Goal: Task Accomplishment & Management: Complete application form

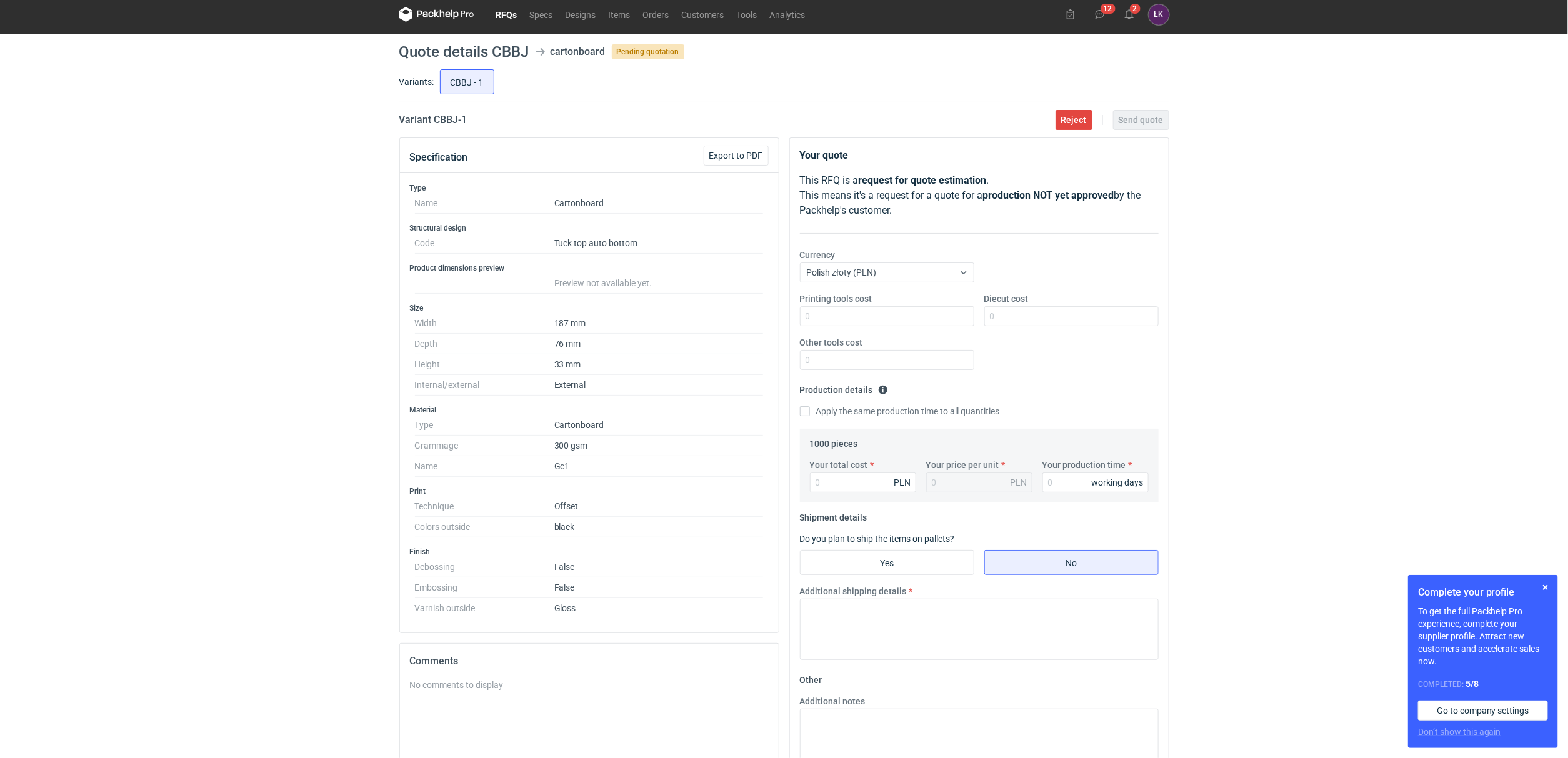
scroll to position [93, 0]
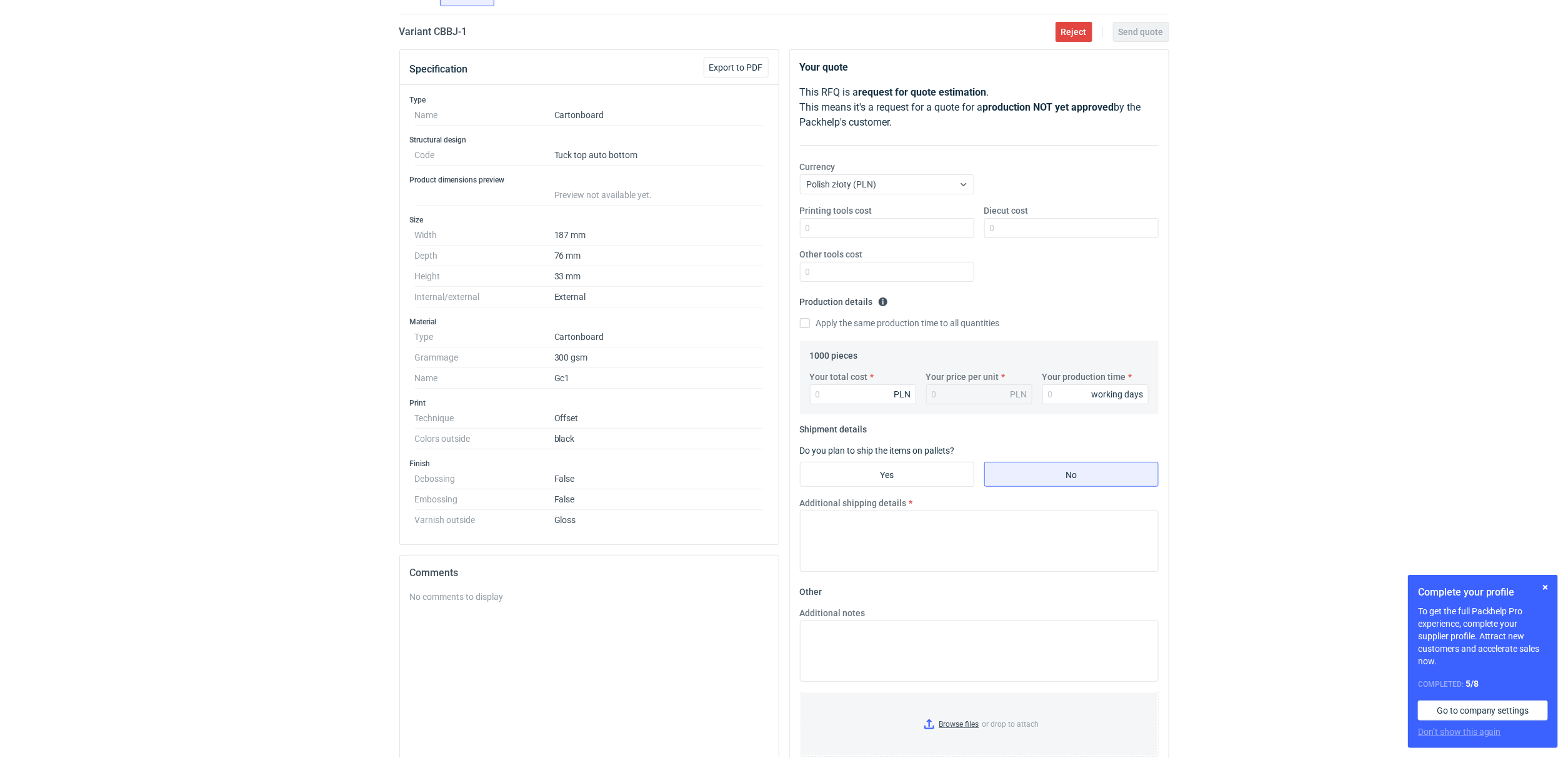
click at [296, 376] on div "RFQs Specs Designs Items Orders Customers Tools Analytics 12 2 [PERSON_NAME] Ko…" at bounding box center [784, 286] width 1568 height 758
drag, startPoint x: 487, startPoint y: 434, endPoint x: 572, endPoint y: 442, distance: 85.4
click at [572, 442] on dl "Technique Offset Colors outside black" at bounding box center [589, 428] width 349 height 41
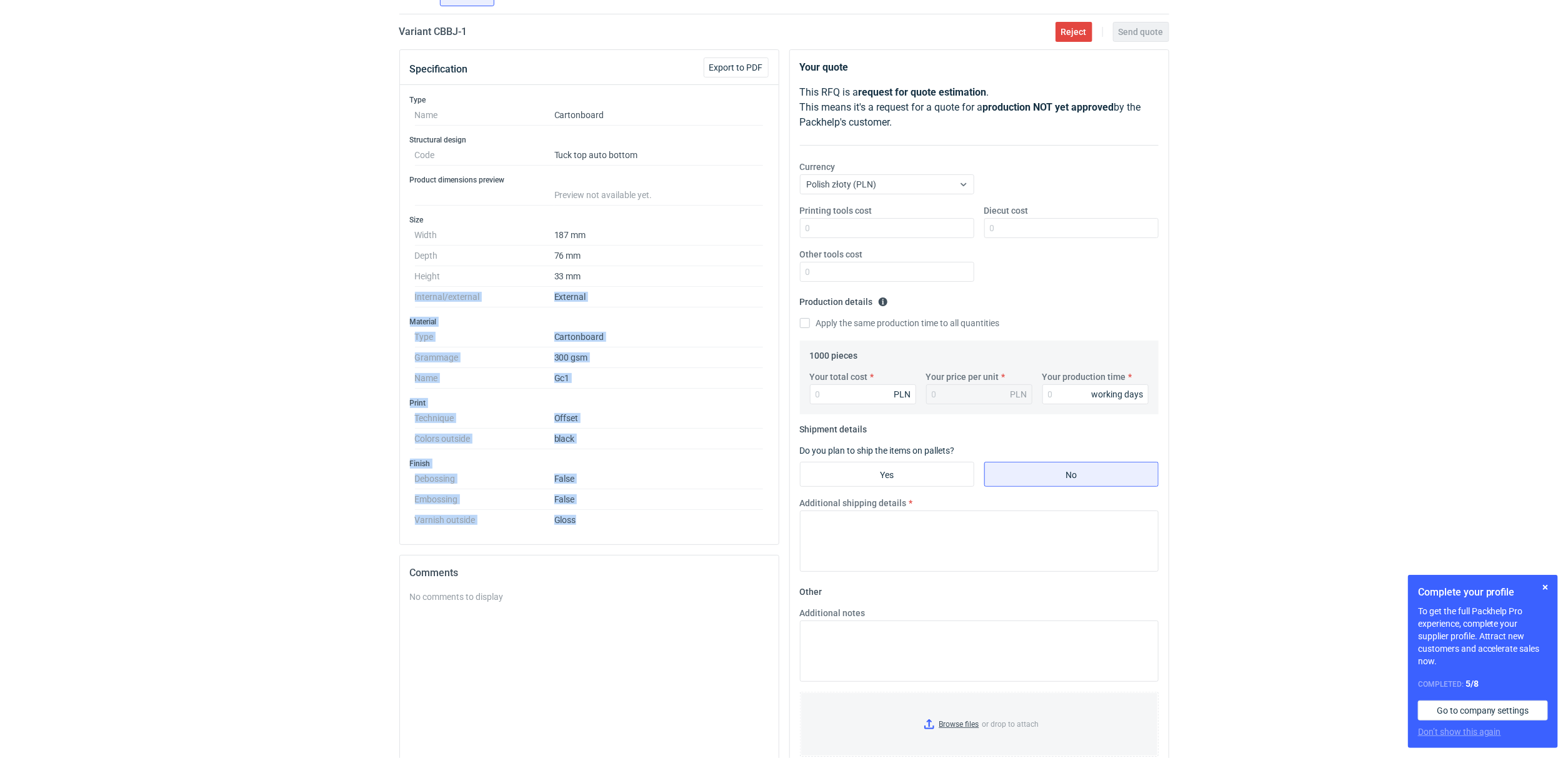
drag, startPoint x: 599, startPoint y: 529, endPoint x: 406, endPoint y: 305, distance: 295.7
click at [406, 305] on div "Type Name Cartonboard Structural design Code Tuck top auto bottom Product dimen…" at bounding box center [589, 314] width 378 height 459
click at [248, 355] on div "RFQs Specs Designs Items Orders Customers Tools Analytics 12 2 [PERSON_NAME] Ko…" at bounding box center [784, 286] width 1568 height 758
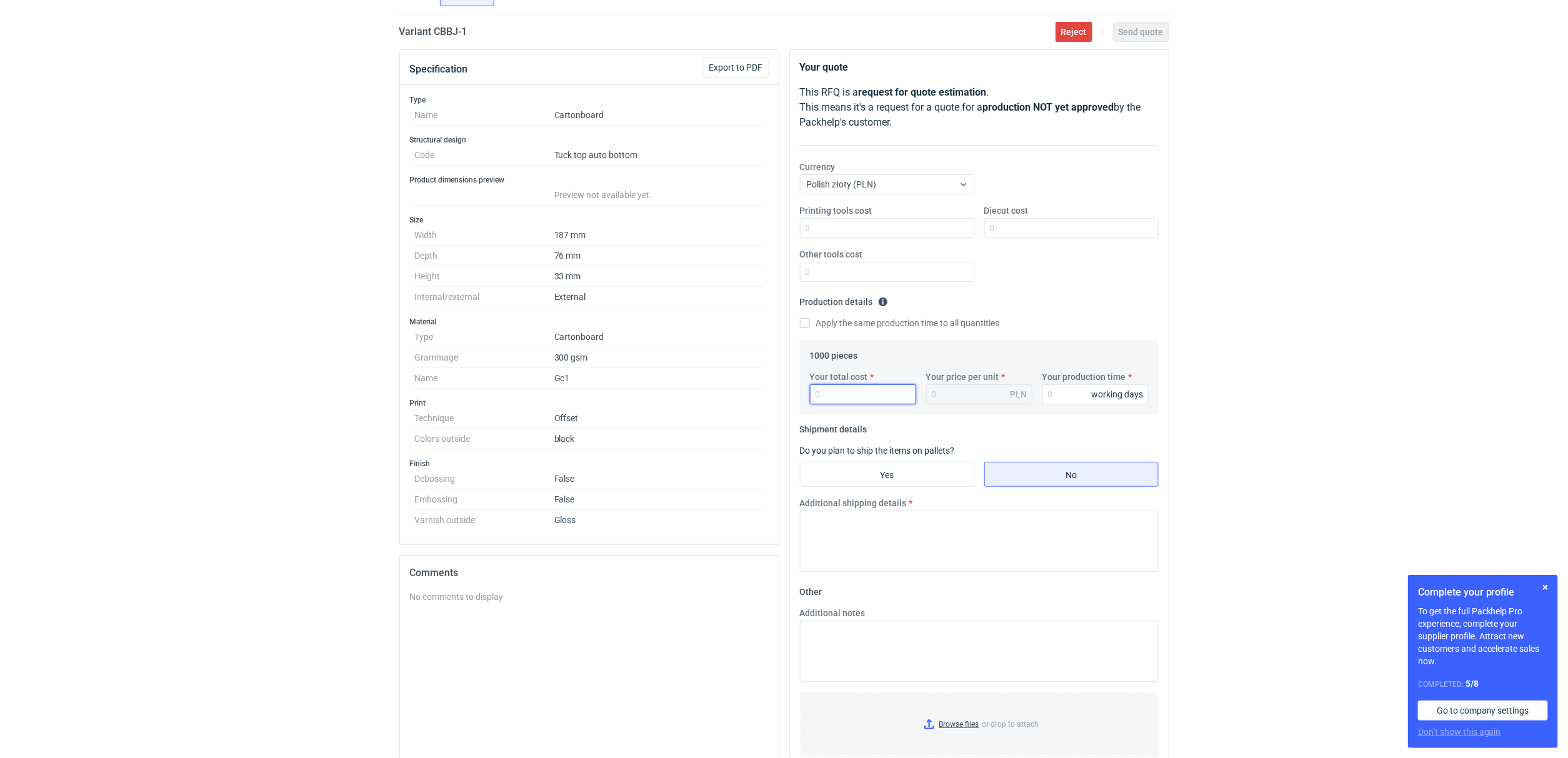
click at [852, 389] on input "Your total cost" at bounding box center [863, 394] width 106 height 20
type input "2750"
type input "2.75"
drag, startPoint x: 869, startPoint y: 389, endPoint x: 768, endPoint y: 394, distance: 101.1
click at [768, 394] on div "Specification Export to PDF Type Name Cartonboard Structural design Code Tuck t…" at bounding box center [784, 452] width 780 height 805
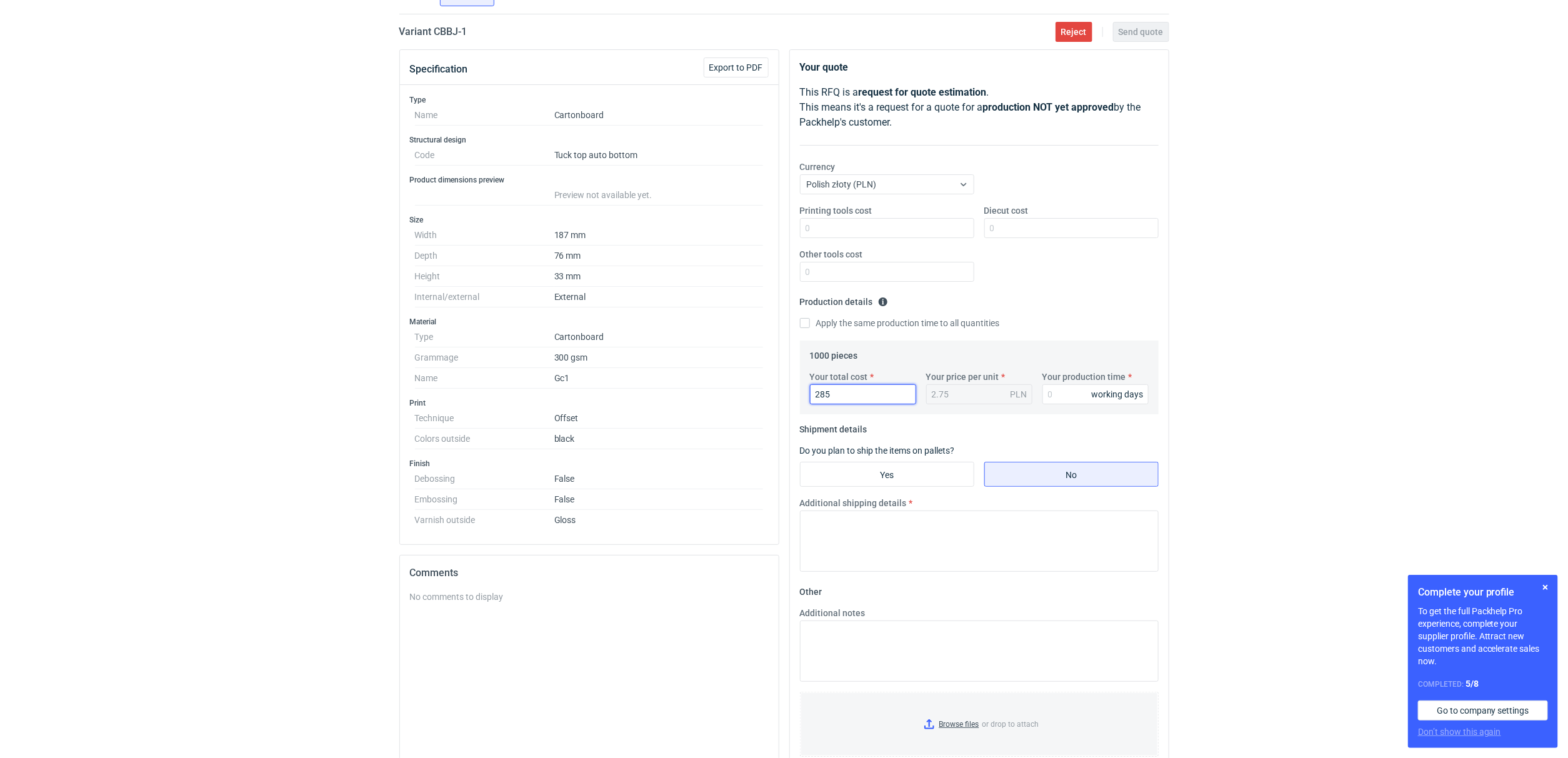
type input "2850"
type input "2.85"
type input "2850"
click at [1054, 387] on input "Your production time" at bounding box center [1095, 394] width 106 height 20
type input "15"
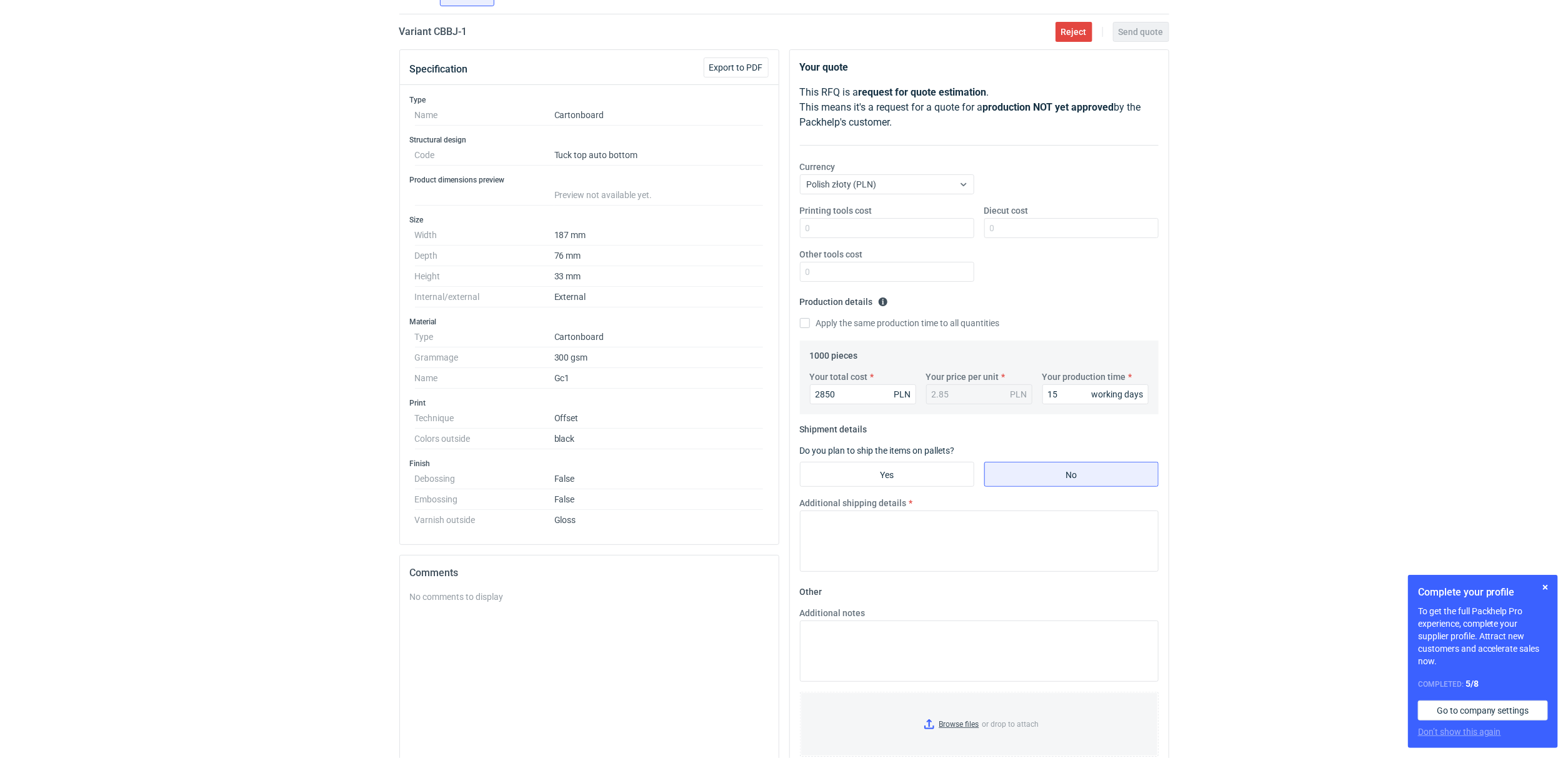
click at [1349, 289] on div "RFQs Specs Designs Items Orders Customers Tools Analytics 12 2 [PERSON_NAME] Ko…" at bounding box center [784, 286] width 1568 height 758
click at [1012, 239] on div "Printing tools cost Diecut cost Other tools cost" at bounding box center [979, 248] width 369 height 88
click at [1012, 236] on input "Diecut cost" at bounding box center [1071, 228] width 174 height 20
type input "600"
click at [864, 540] on textarea "Additional shipping details" at bounding box center [979, 541] width 359 height 61
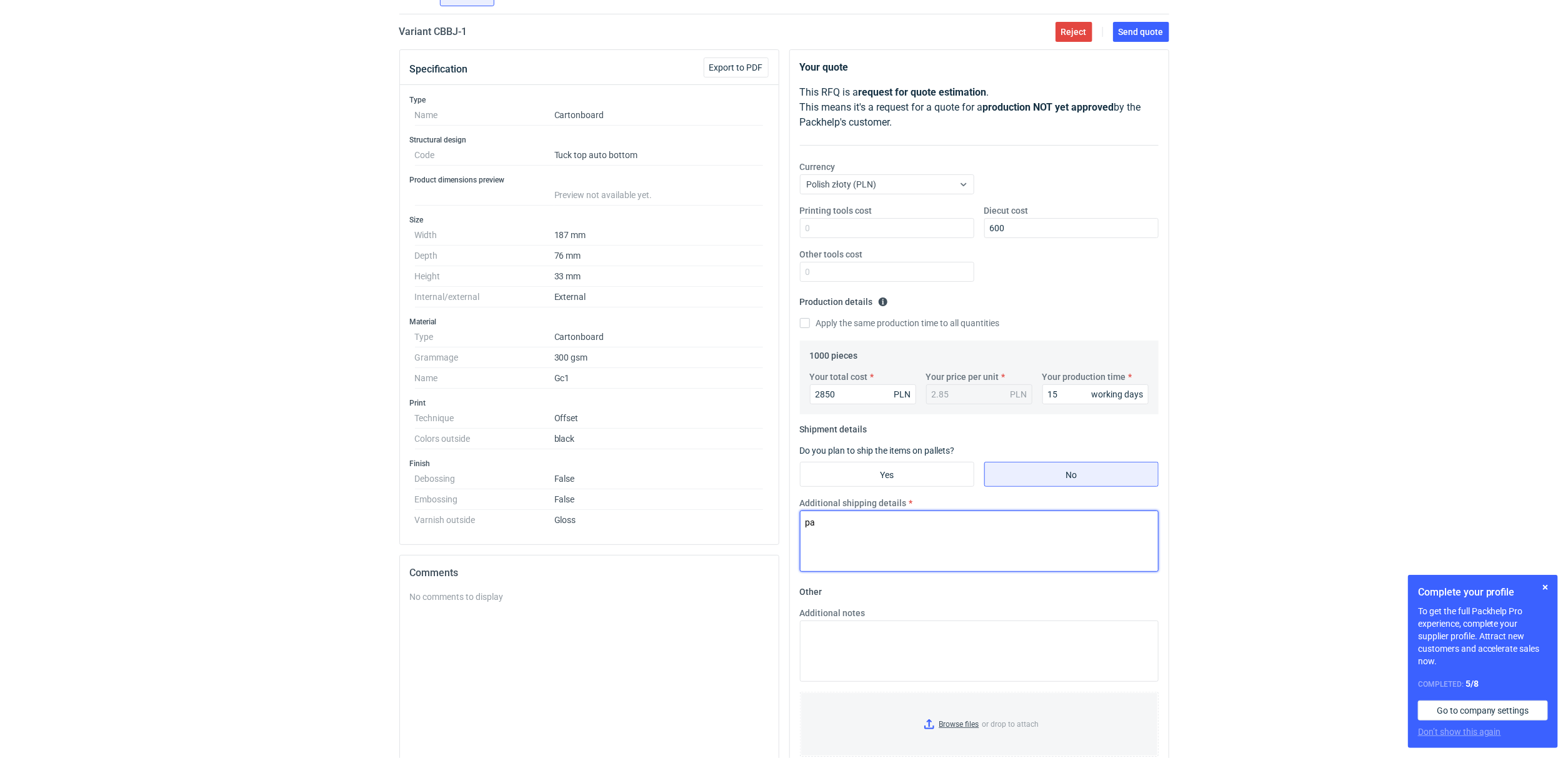
type textarea "p"
click at [907, 471] on input "Yes" at bounding box center [887, 474] width 173 height 24
radio input "true"
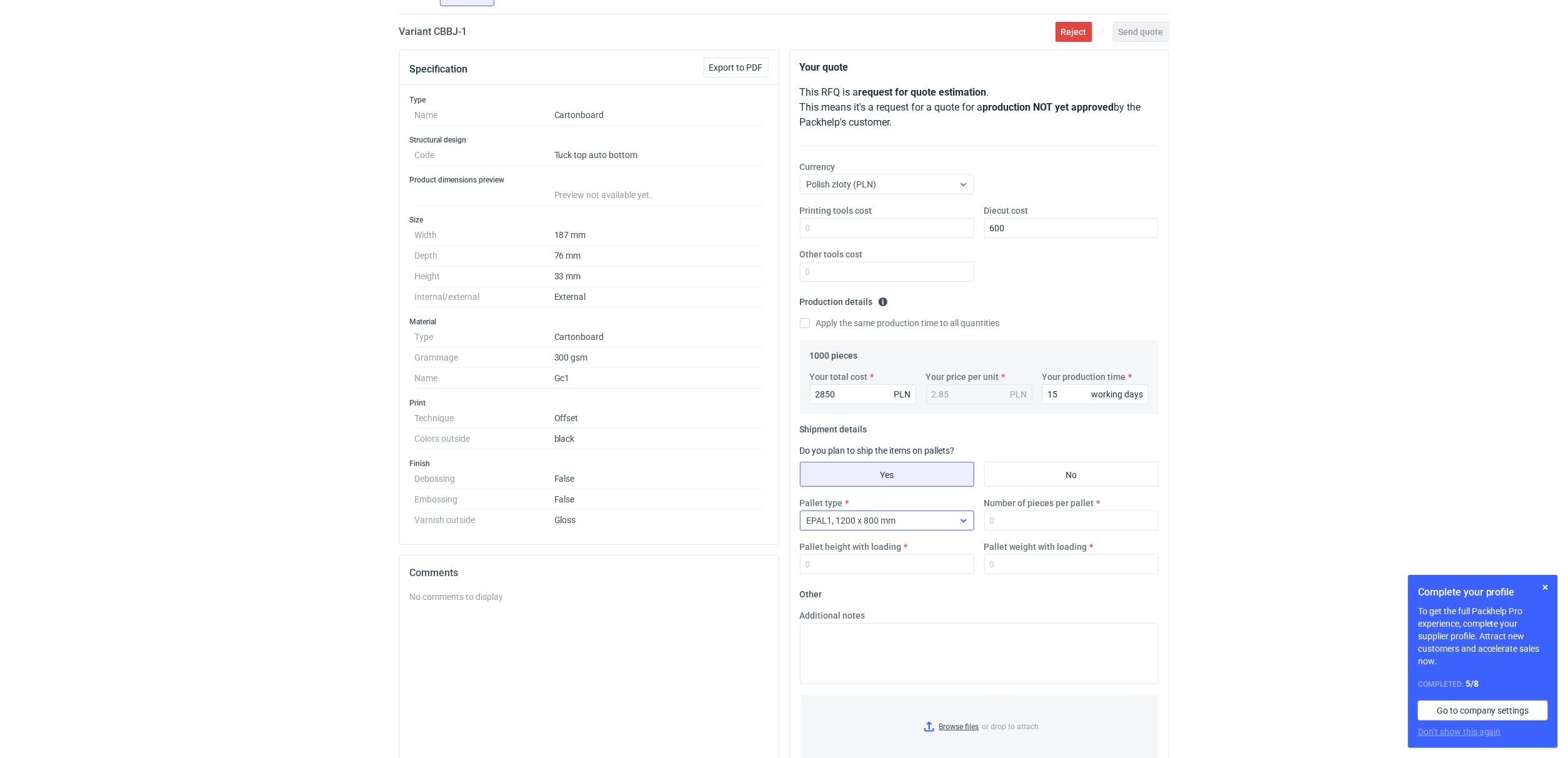
click at [859, 524] on span "EPAL1, 1200 x 800 mm" at bounding box center [852, 520] width 90 height 10
click at [844, 609] on span "1/2 EUR6, 800 x 600 mm" at bounding box center [857, 611] width 95 height 13
click at [996, 529] on input "Number of pieces per pallet" at bounding box center [1071, 520] width 174 height 20
type input "1000"
click at [1014, 564] on input "Pallet weight with loading" at bounding box center [1071, 564] width 174 height 20
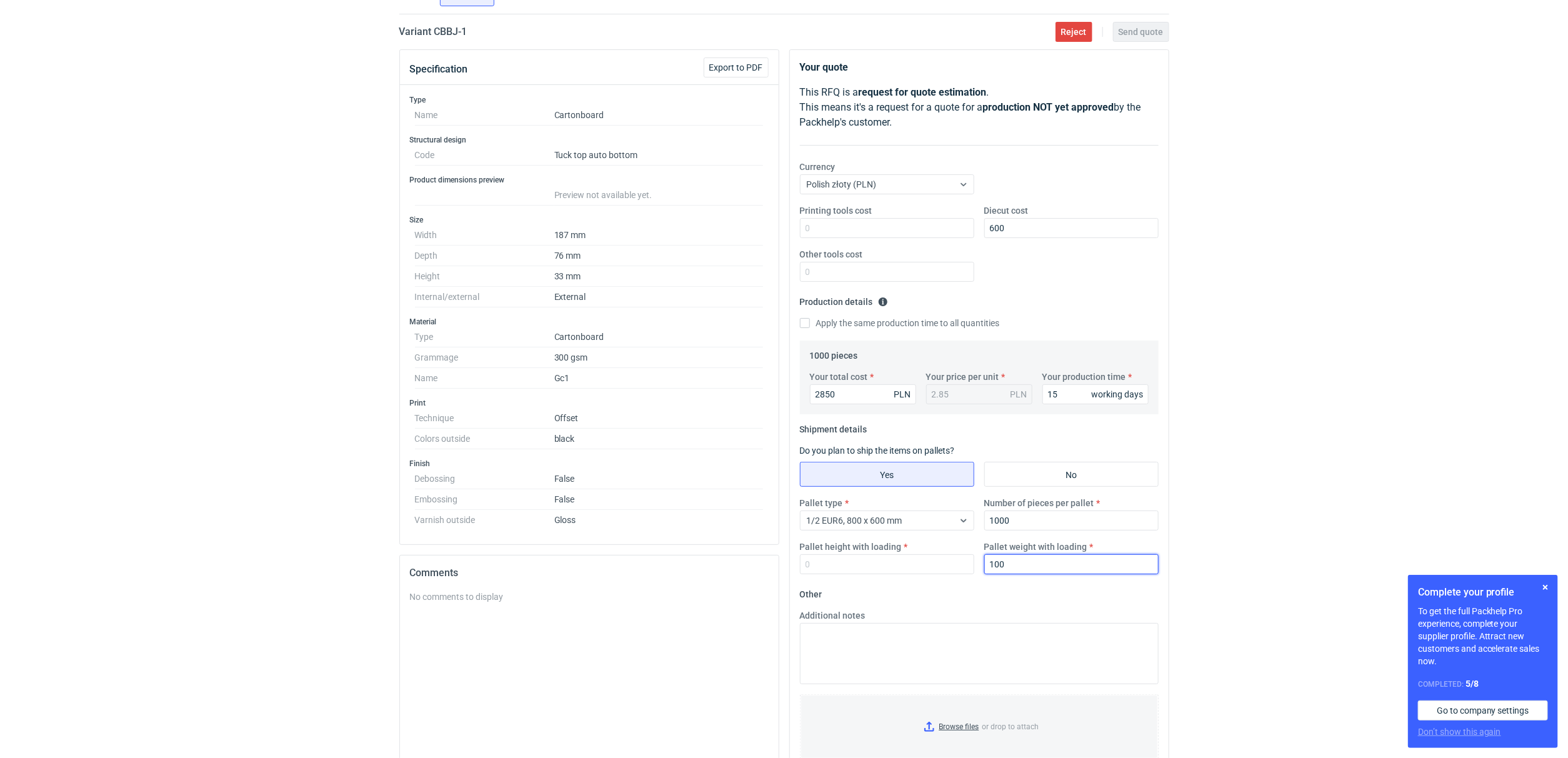
type input "100"
drag, startPoint x: 791, startPoint y: 566, endPoint x: 821, endPoint y: 566, distance: 30.0
click at [795, 566] on div "Your quote This RFQ is a request for quote estimation . This means it's a reque…" at bounding box center [979, 414] width 378 height 729
click at [822, 566] on input "Pallet height with loading" at bounding box center [887, 564] width 174 height 20
type input "100"
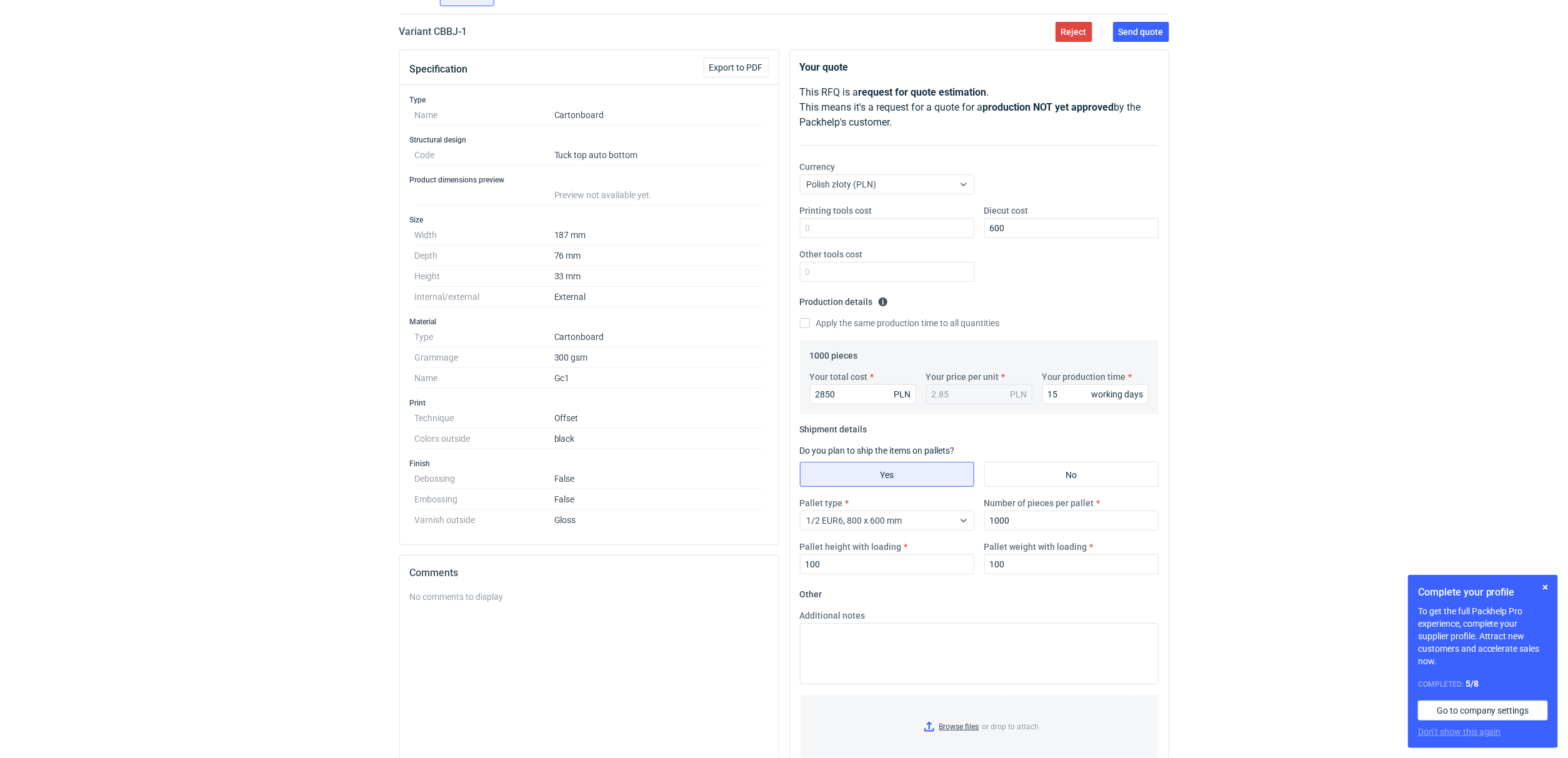
click at [1255, 501] on div "RFQs Specs Designs Items Orders Customers Tools Analytics 12 2 [PERSON_NAME] Ko…" at bounding box center [784, 286] width 1568 height 758
click at [914, 659] on textarea "Additional notes" at bounding box center [979, 654] width 359 height 61
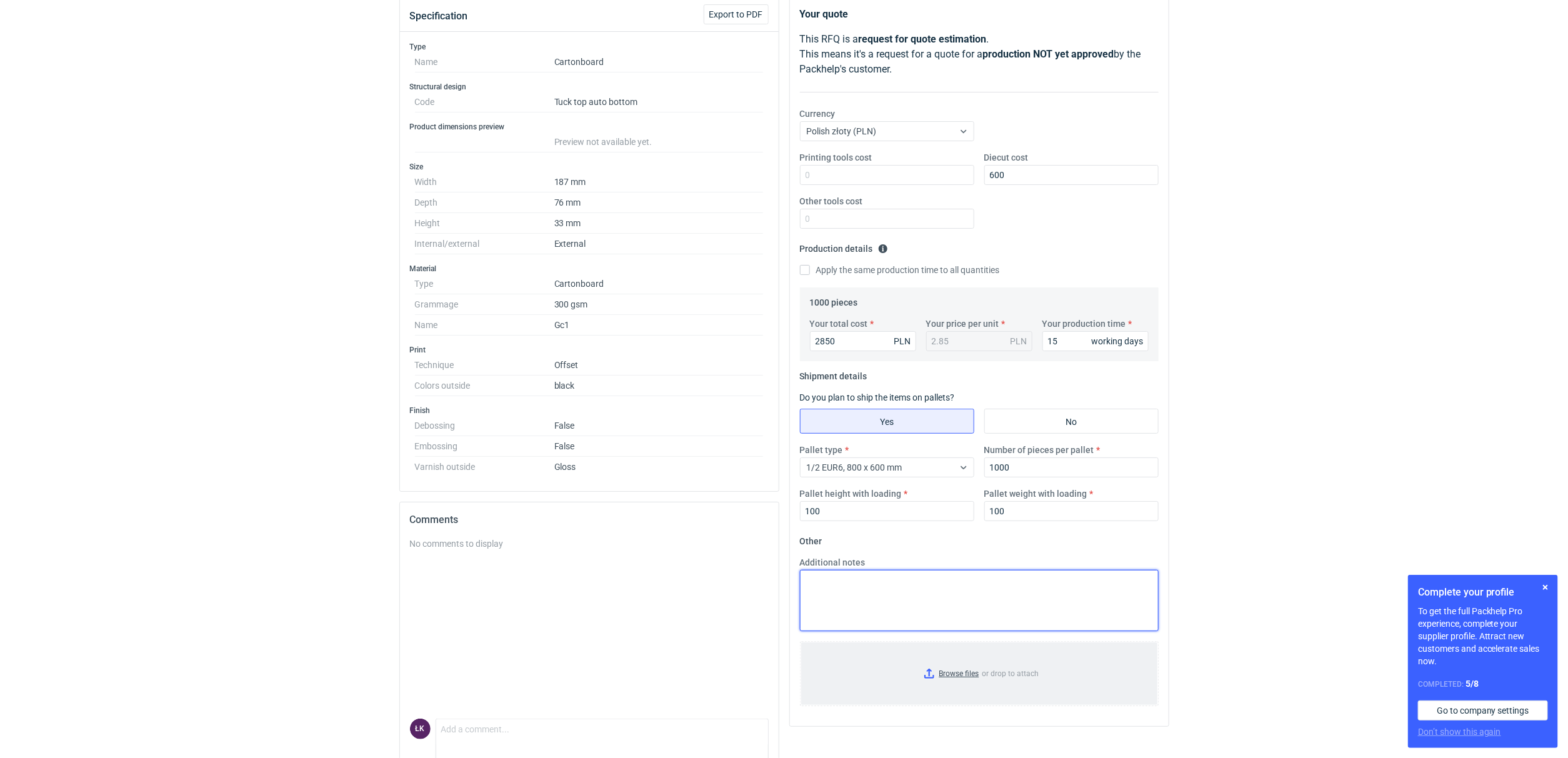
scroll to position [194, 0]
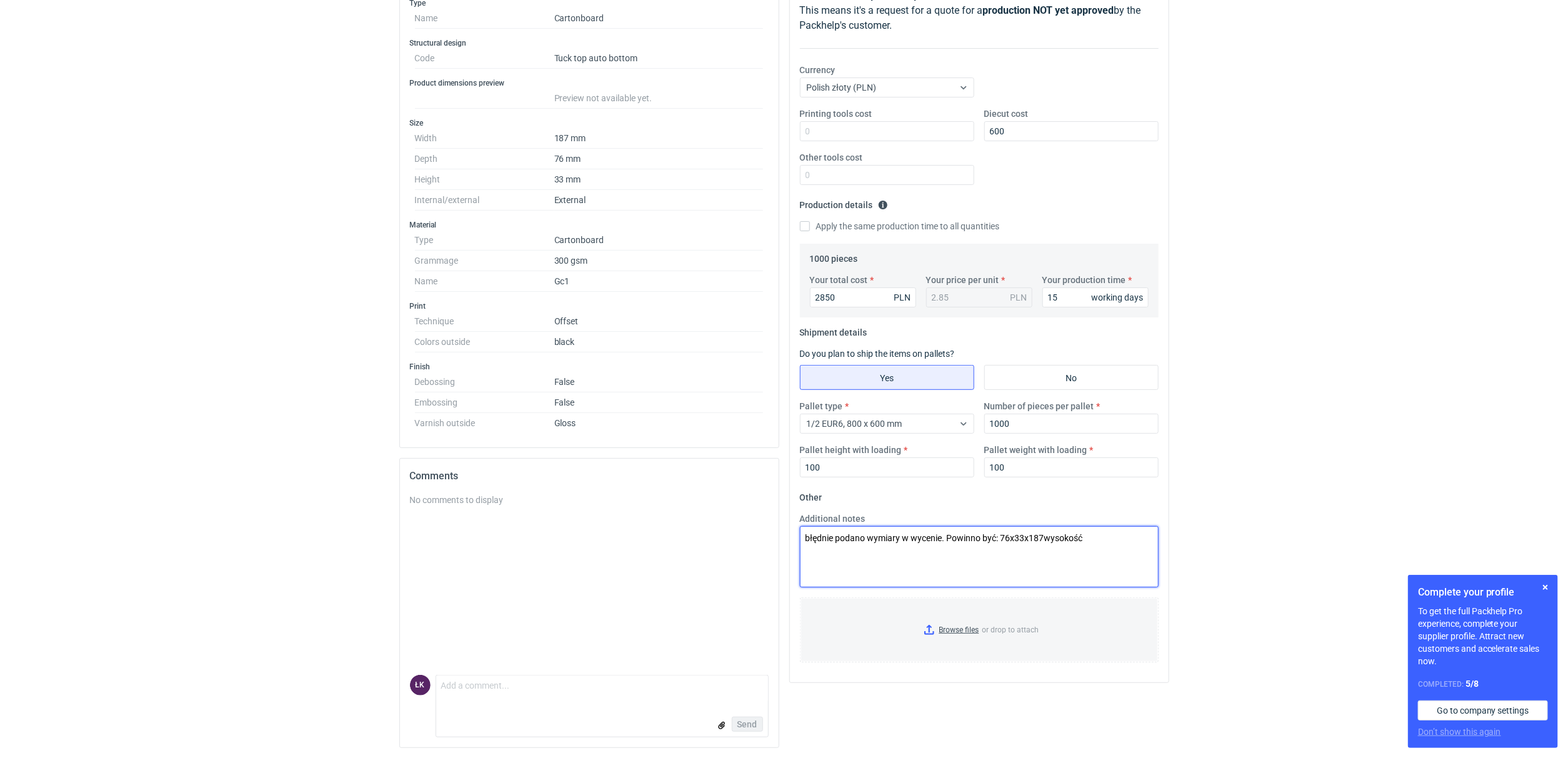
click at [1044, 532] on textarea "błędnie podano wymiary w wycenie. Powinno być: 76x33x187wysokość" at bounding box center [979, 557] width 359 height 61
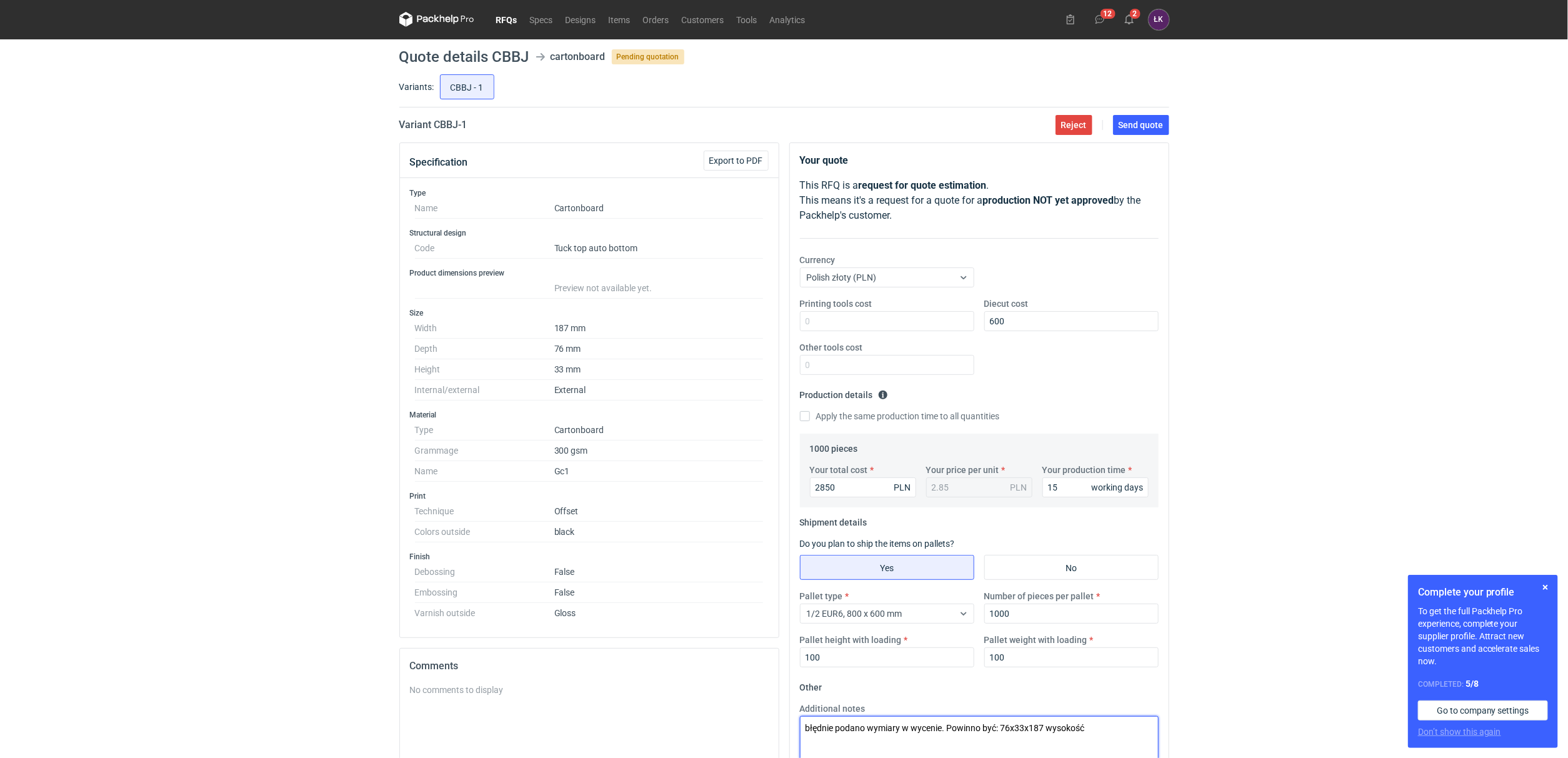
scroll to position [0, 0]
type textarea "błędnie podano wymiary w wycenie. Powinno być: 76x33x187 wysokość"
drag, startPoint x: 490, startPoint y: 51, endPoint x: 530, endPoint y: 50, distance: 40.0
click at [530, 50] on header "Quote details CBBJ cartonboard Pending quotation" at bounding box center [784, 57] width 770 height 15
copy h1 "CBBJ"
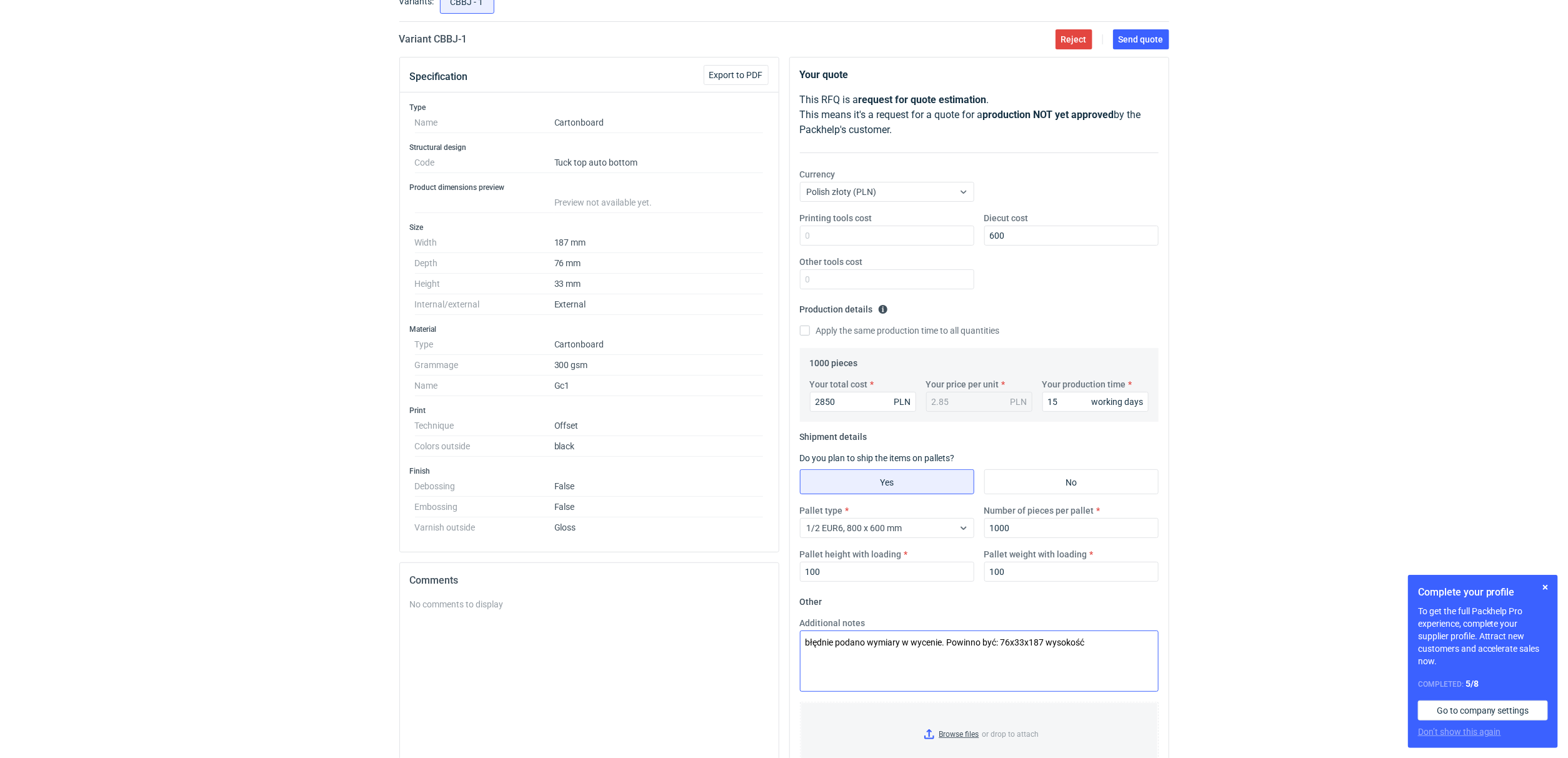
scroll to position [187, 0]
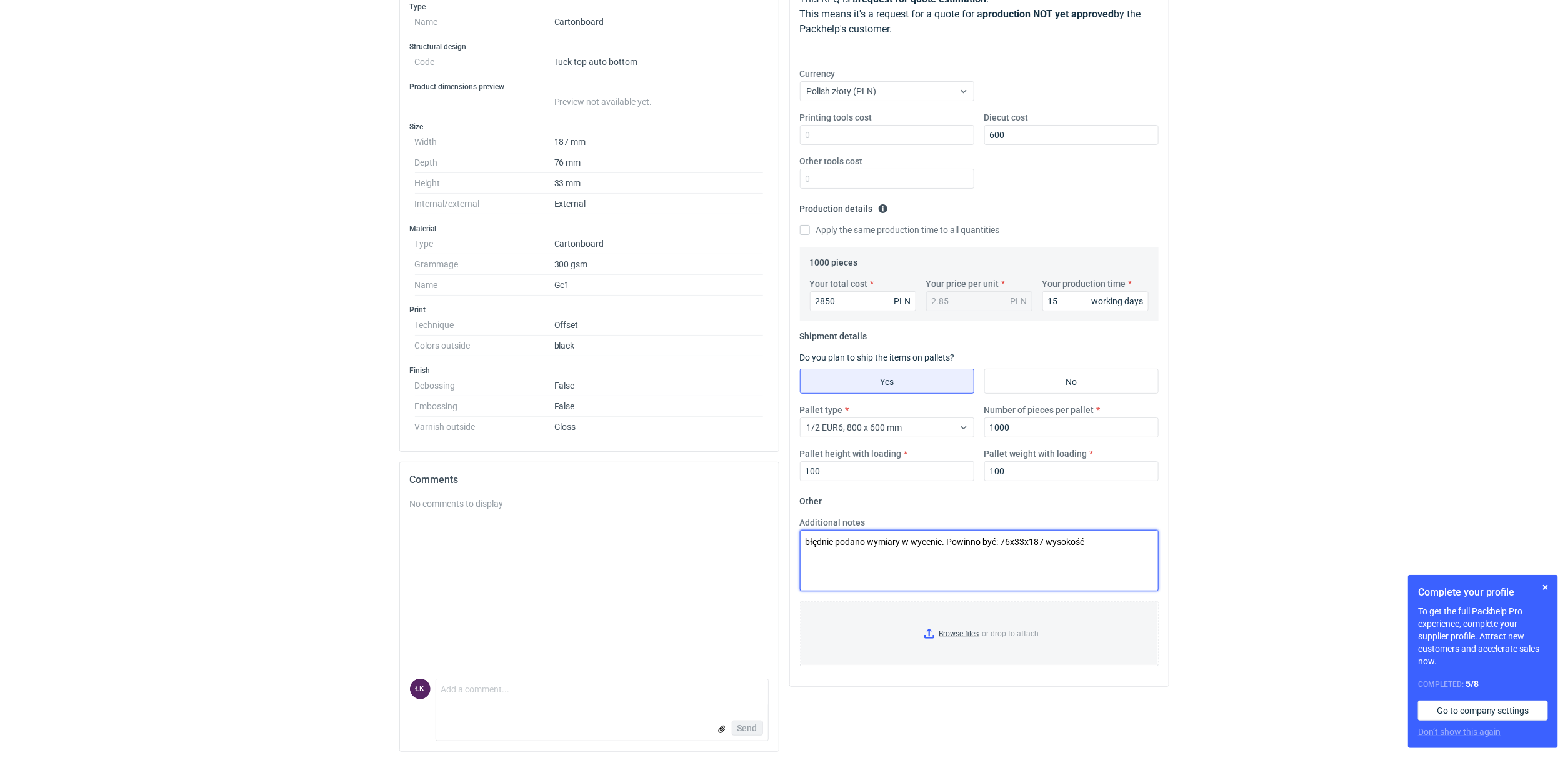
drag, startPoint x: 1001, startPoint y: 540, endPoint x: 1044, endPoint y: 542, distance: 43.0
click at [1044, 542] on textarea "błędnie podano wymiary w wycenie. Powinno być: 76x33x187 wysokość" at bounding box center [979, 561] width 359 height 61
click at [1284, 498] on div "RFQs Specs Designs Items Orders Customers Tools Analytics 12 2 [PERSON_NAME] Ko…" at bounding box center [784, 192] width 1568 height 758
click at [951, 633] on input "Browse files or drop to attach" at bounding box center [979, 634] width 356 height 63
click at [1306, 367] on div "RFQs Specs Designs Items Orders Customers Tools Analytics 12 2 [PERSON_NAME] Ko…" at bounding box center [784, 192] width 1568 height 758
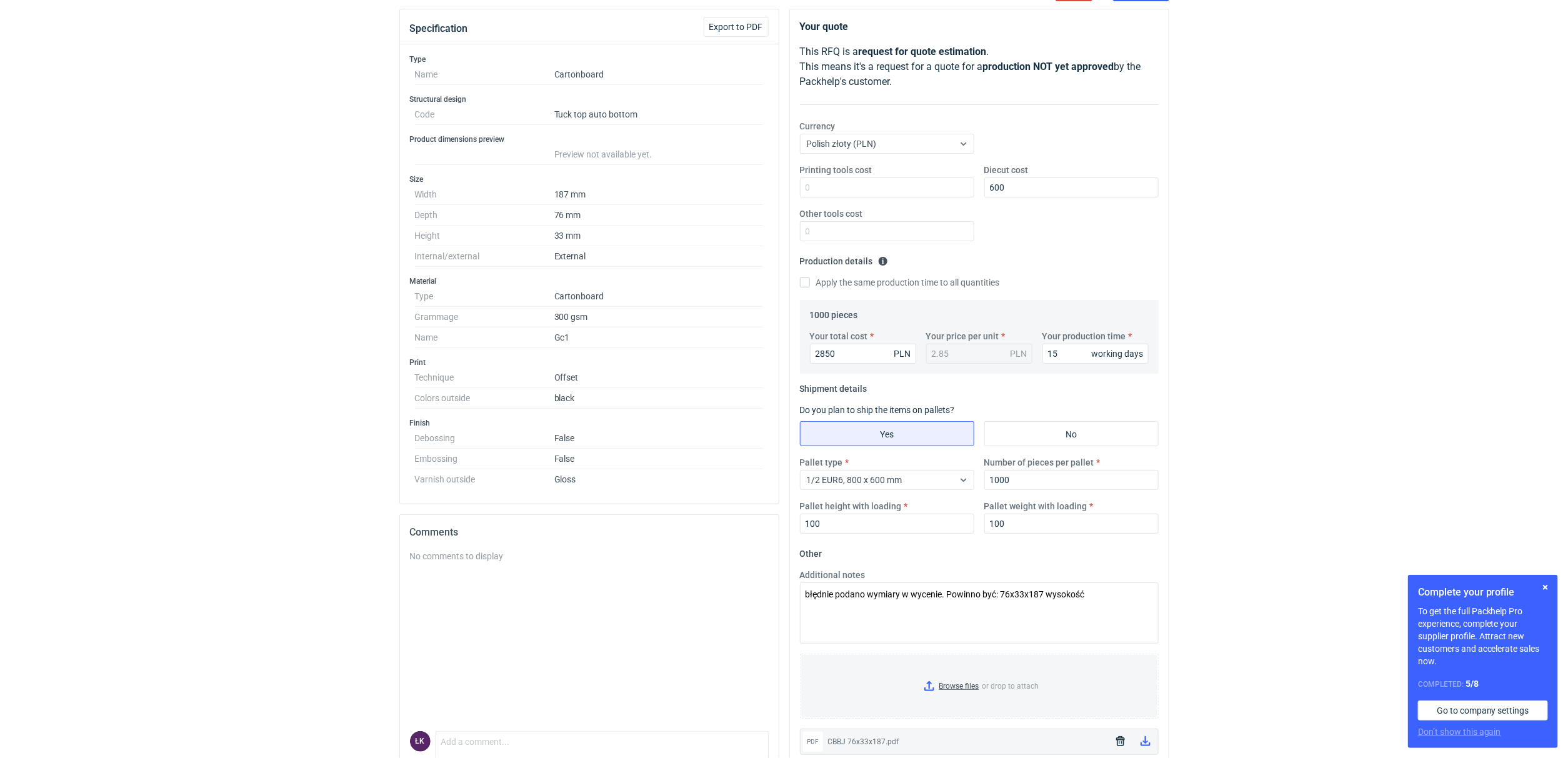
scroll to position [93, 0]
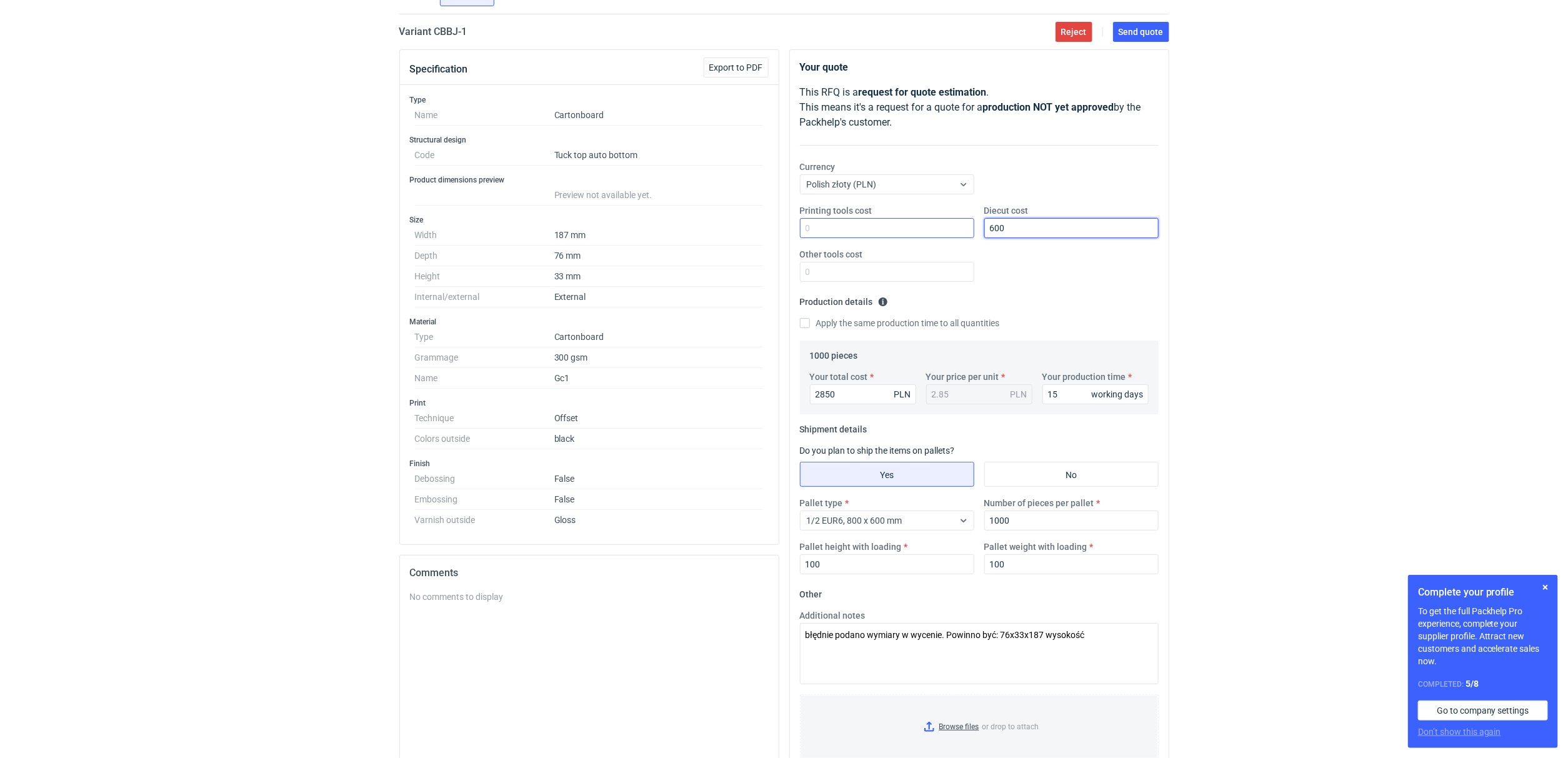
drag, startPoint x: 991, startPoint y: 235, endPoint x: 967, endPoint y: 235, distance: 24.0
click at [967, 235] on div "Printing tools cost Diecut cost 600 Other tools cost" at bounding box center [979, 248] width 369 height 88
type input "750"
click at [1316, 199] on div "RFQs Specs Designs Items Orders Customers Tools Analytics 12 2 [PERSON_NAME] Ko…" at bounding box center [784, 286] width 1568 height 758
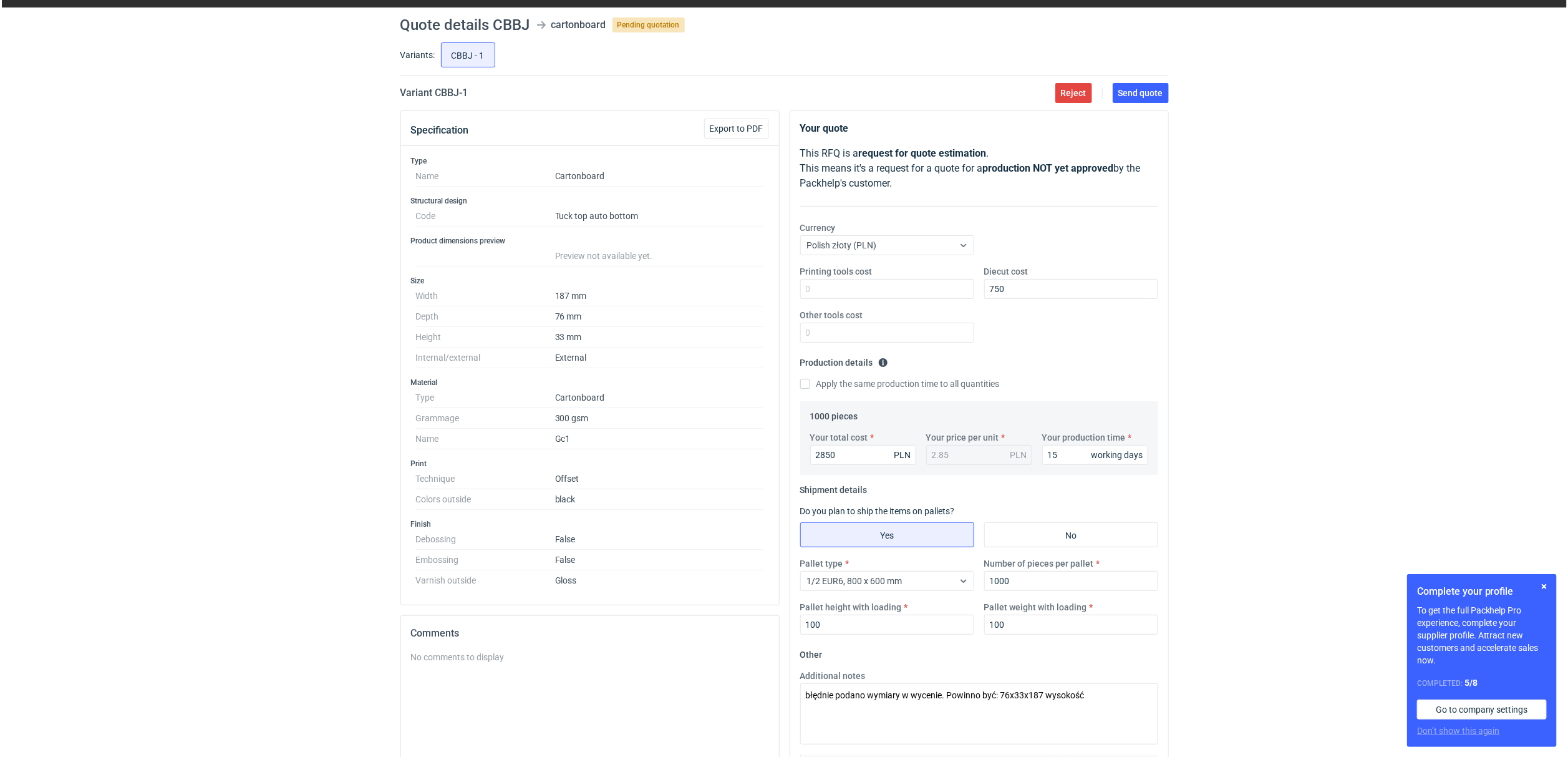
scroll to position [0, 0]
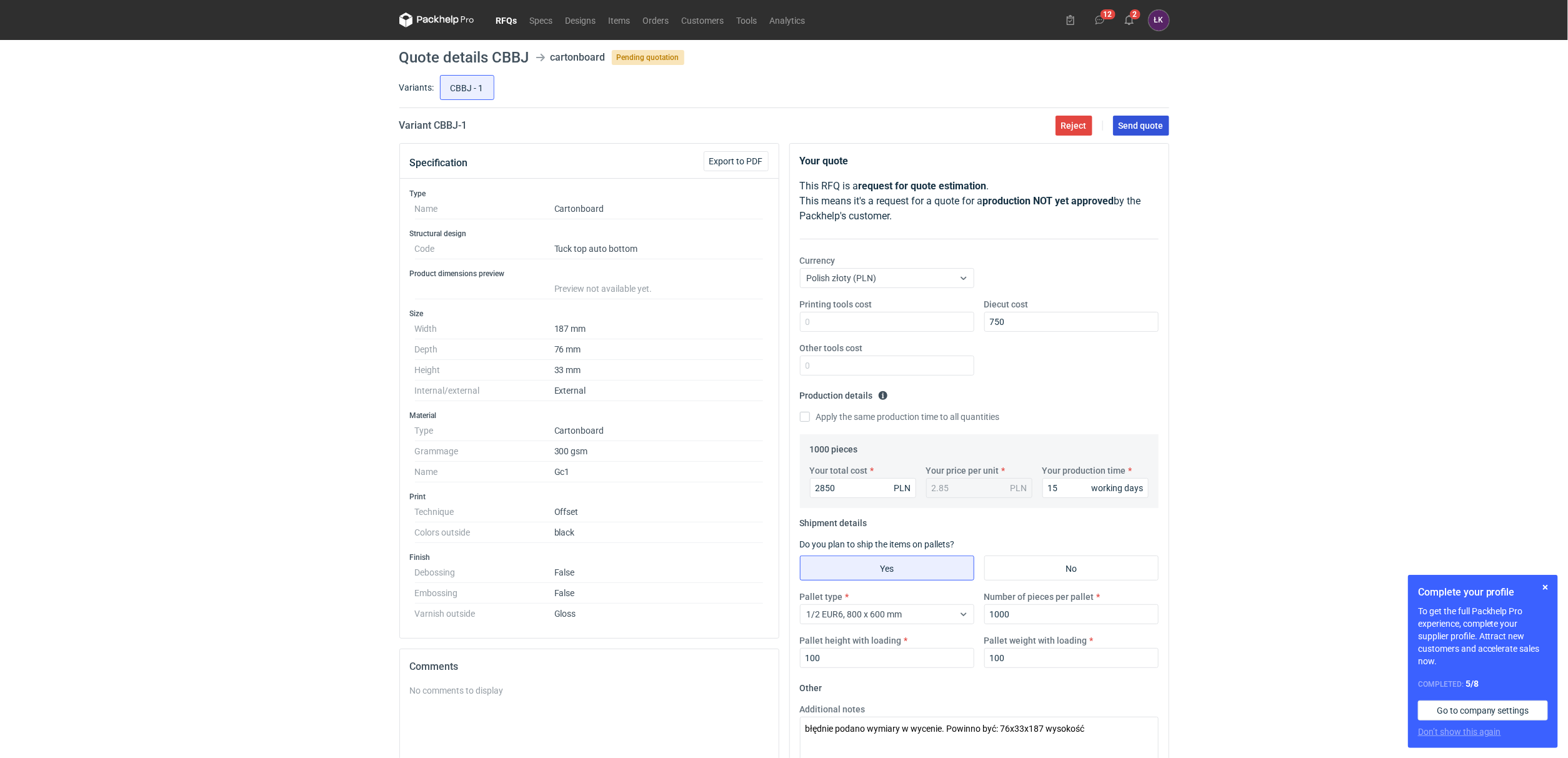
click at [1156, 127] on span "Send quote" at bounding box center [1141, 125] width 45 height 9
drag, startPoint x: 511, startPoint y: 51, endPoint x: 526, endPoint y: 52, distance: 15.0
click at [526, 52] on h1 "Quote details CBBJ" at bounding box center [464, 57] width 130 height 15
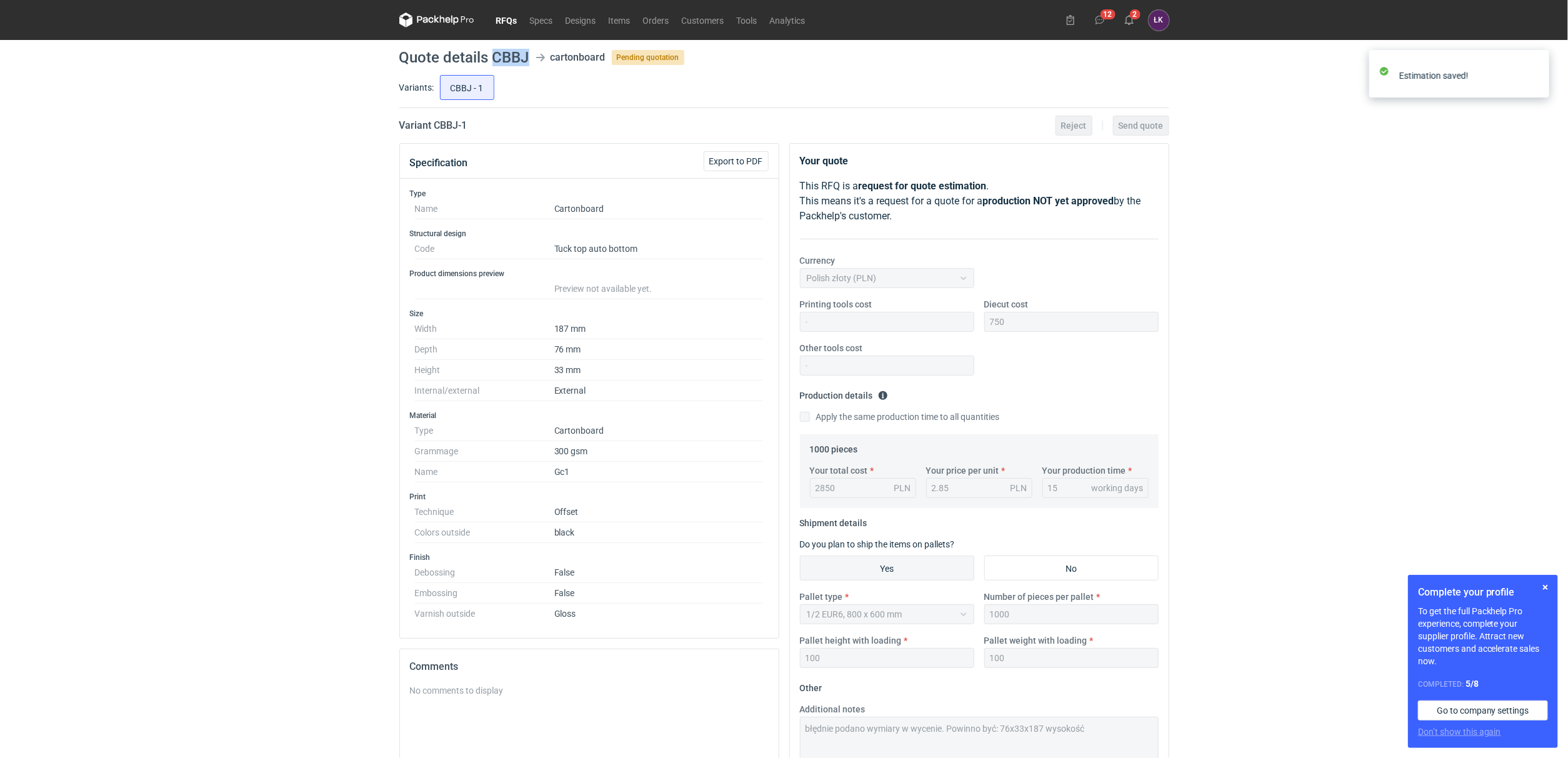
copy h1 "CBBJ"
click at [285, 242] on div "RFQs Specs Designs Items Orders Customers Tools Analytics 12 2 [PERSON_NAME] Ko…" at bounding box center [784, 379] width 1568 height 758
click at [1126, 24] on icon at bounding box center [1129, 20] width 10 height 10
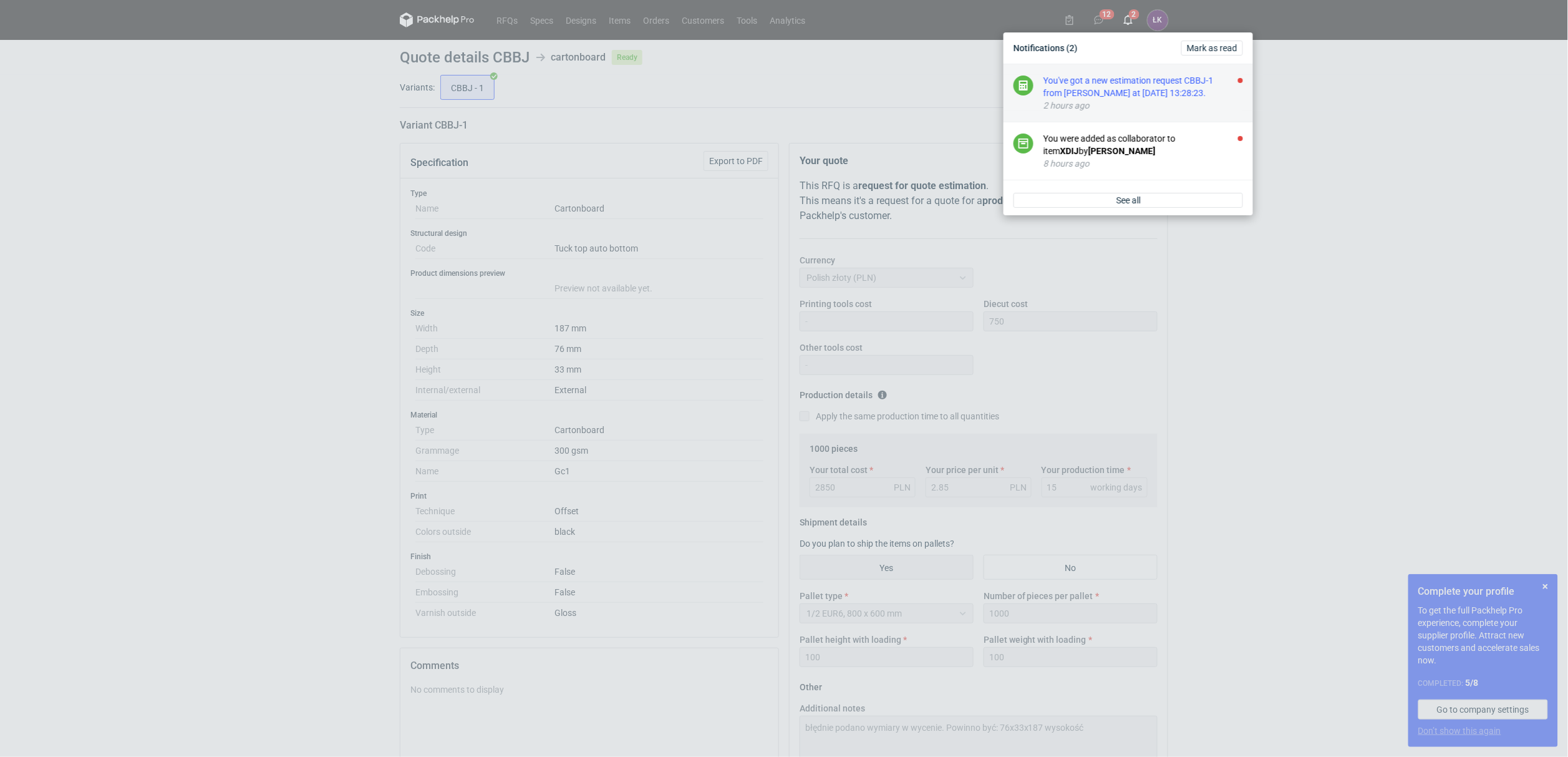
click at [1121, 93] on div "You've got a new estimation request CBBJ-1 from [PERSON_NAME] at [DATE] 13:28:2…" at bounding box center [1144, 86] width 199 height 25
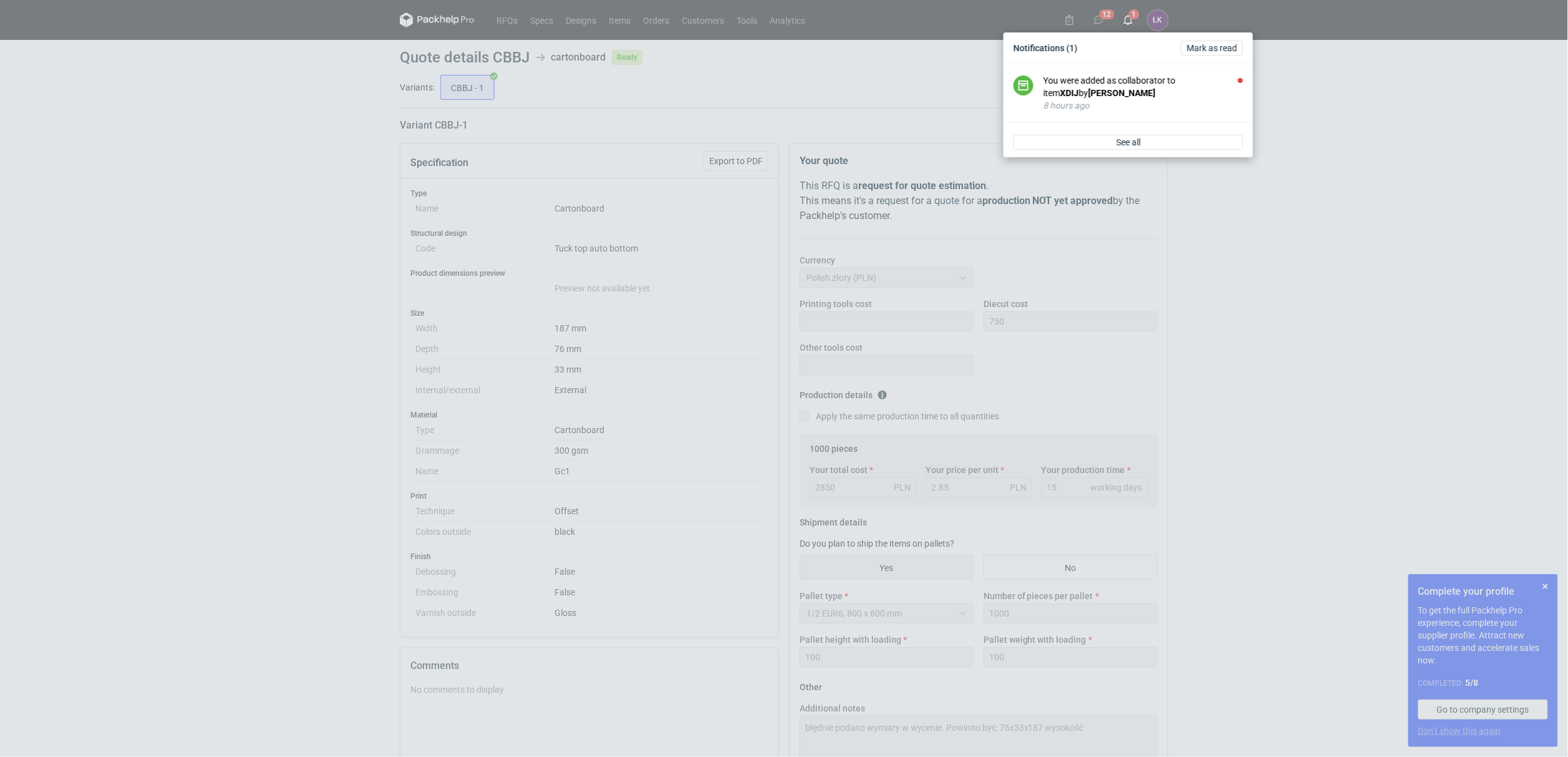
click at [1121, 93] on div "You were added as collaborator to item XDIJ by [PERSON_NAME]" at bounding box center [1144, 86] width 199 height 25
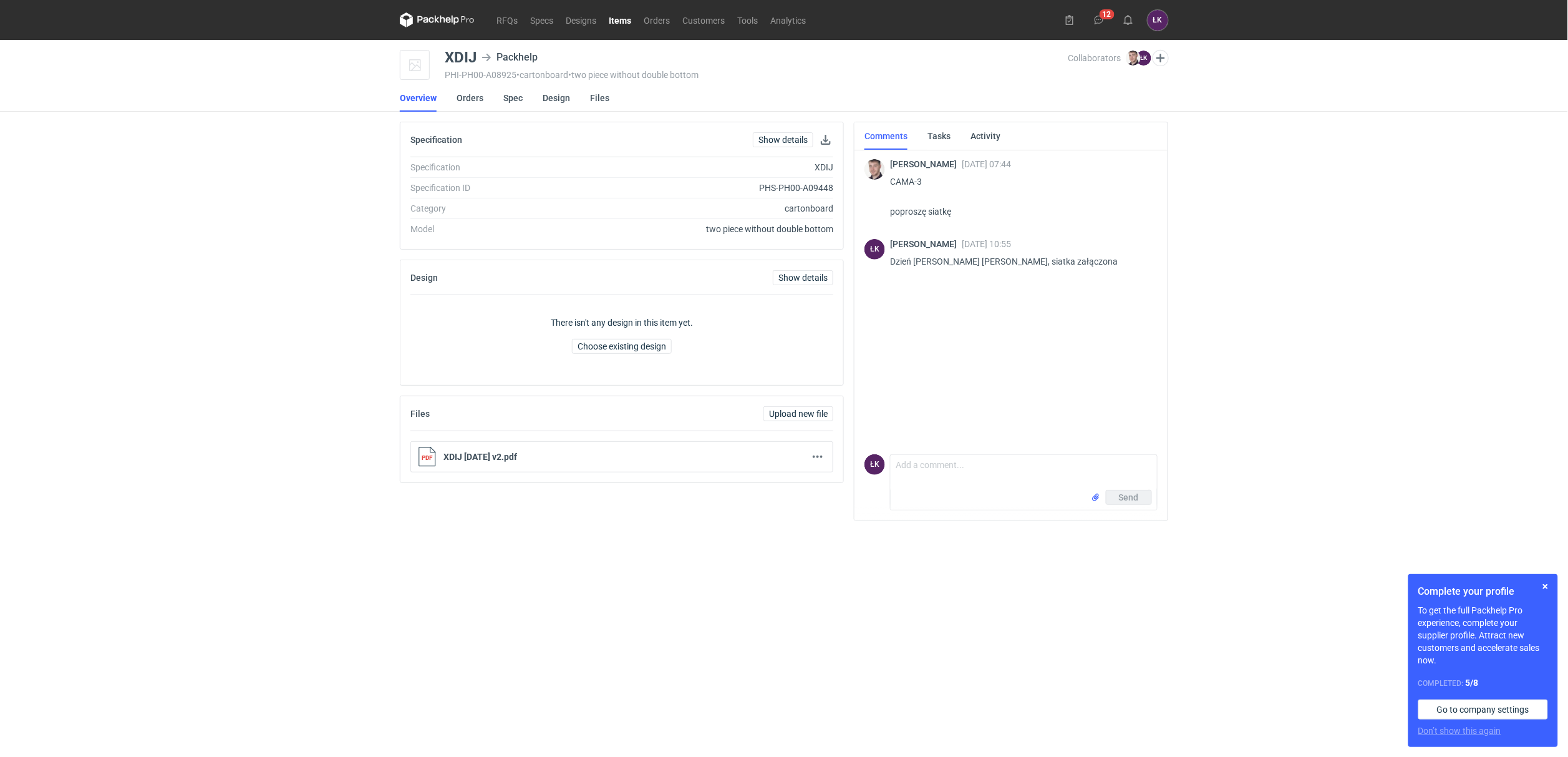
click at [1261, 252] on div "RFQs Specs Designs Items Orders Customers Tools Analytics 12 [PERSON_NAME] Kowa…" at bounding box center [784, 378] width 1568 height 757
click at [1445, 339] on div "RFQs Specs Designs Items Orders Customers Tools Analytics 12 [PERSON_NAME] Kowa…" at bounding box center [784, 378] width 1568 height 757
